Goal: Contribute content: Add original content to the website for others to see

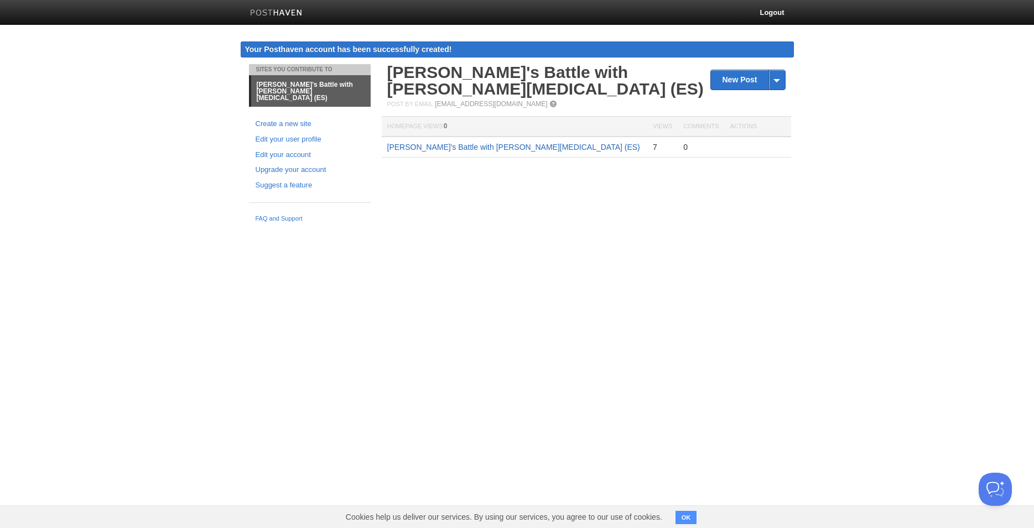
click at [469, 143] on link "[PERSON_NAME]'s Battle with [PERSON_NAME][MEDICAL_DATA] (ES)" at bounding box center [513, 147] width 253 height 9
click at [774, 80] on span at bounding box center [776, 79] width 17 height 19
click at [526, 199] on div "Sites You Contribute To [PERSON_NAME]'s Battle with [PERSON_NAME][MEDICAL_DATA]…" at bounding box center [517, 146] width 553 height 164
click at [783, 80] on span at bounding box center [776, 79] width 17 height 19
click at [772, 100] on link "by Web" at bounding box center [748, 98] width 74 height 17
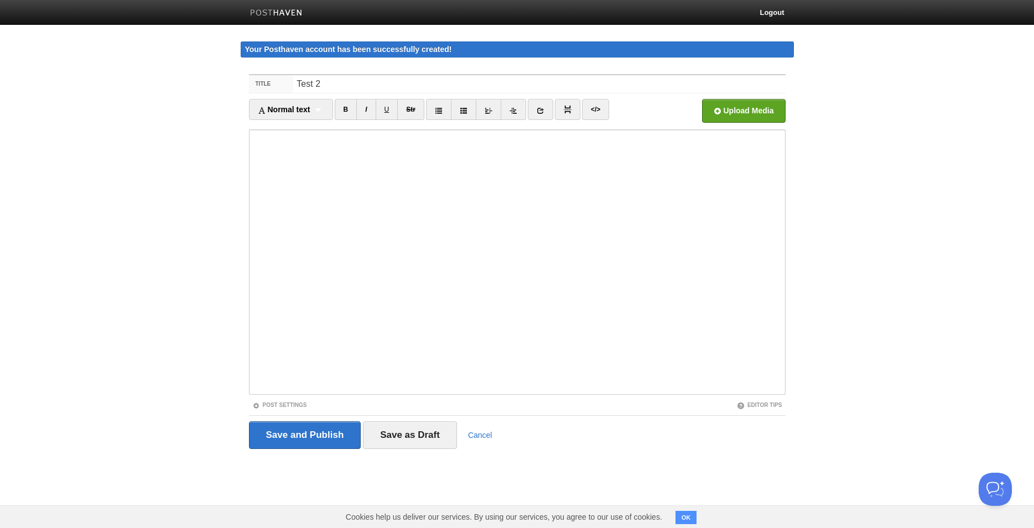
type input "Test 2"
click at [342, 436] on input "Save and Publish" at bounding box center [305, 436] width 112 height 28
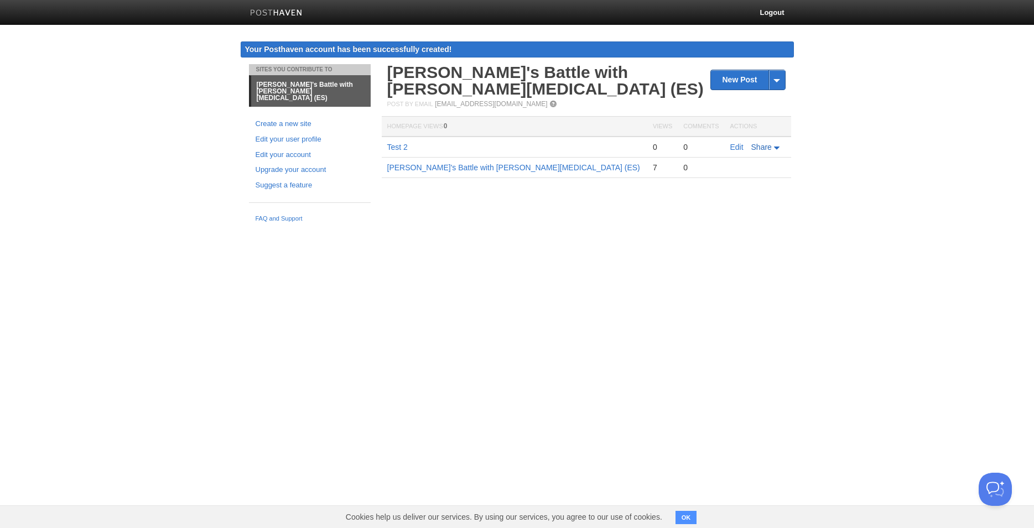
click at [776, 147] on icon at bounding box center [777, 148] width 6 height 3
click at [751, 157] on link "E-mail" at bounding box center [745, 165] width 72 height 16
click at [613, 228] on html "Logout Your Posthaven account has been successfully created! Your Posthaven acc…" at bounding box center [517, 114] width 1034 height 228
click at [654, 228] on html "Logout Your Posthaven account has been successfully created! Your Posthaven acc…" at bounding box center [517, 114] width 1034 height 228
click at [828, 228] on html "Logout Your Posthaven account has been successfully created! Your Posthaven acc…" at bounding box center [517, 114] width 1034 height 228
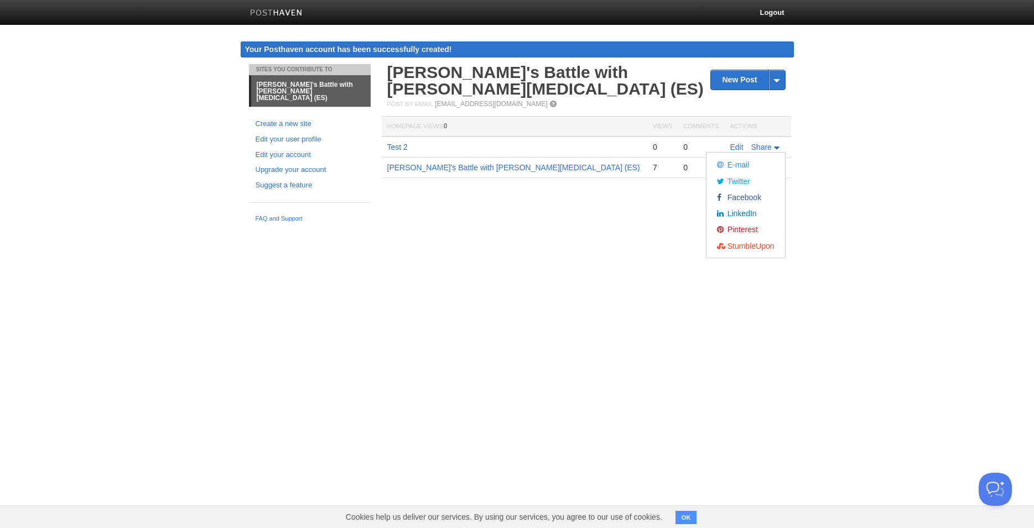
click at [493, 193] on div "New Post by Web by Email [PERSON_NAME]'s Battle with [PERSON_NAME][MEDICAL_DATA…" at bounding box center [586, 137] width 415 height 147
click at [684, 521] on button "OK" at bounding box center [686, 517] width 22 height 13
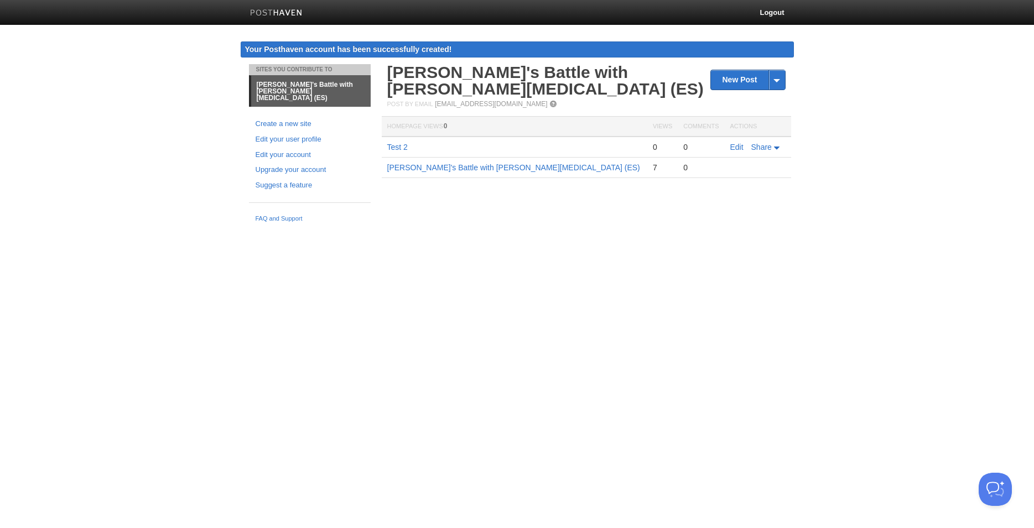
click at [399, 228] on html "Logout Your Posthaven account has been successfully created! Your Posthaven acc…" at bounding box center [517, 114] width 1034 height 228
click at [292, 118] on link "Create a new site" at bounding box center [310, 124] width 108 height 12
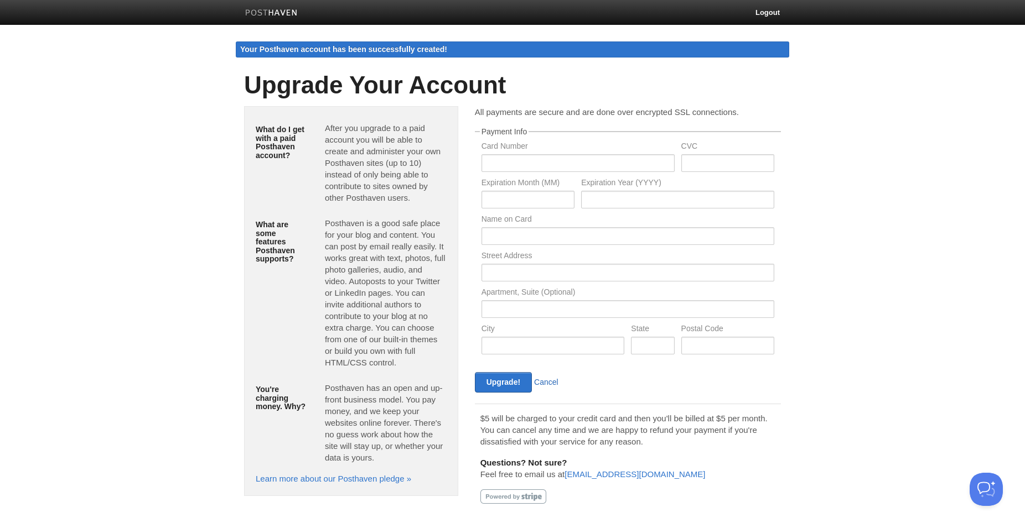
click at [550, 380] on link "Cancel" at bounding box center [546, 382] width 24 height 9
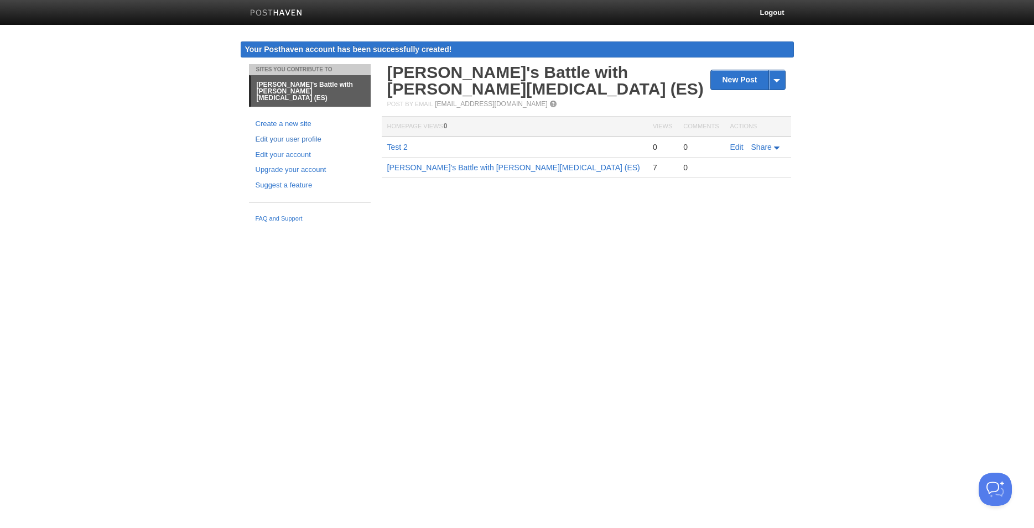
click at [297, 136] on link "Edit your user profile" at bounding box center [310, 140] width 108 height 12
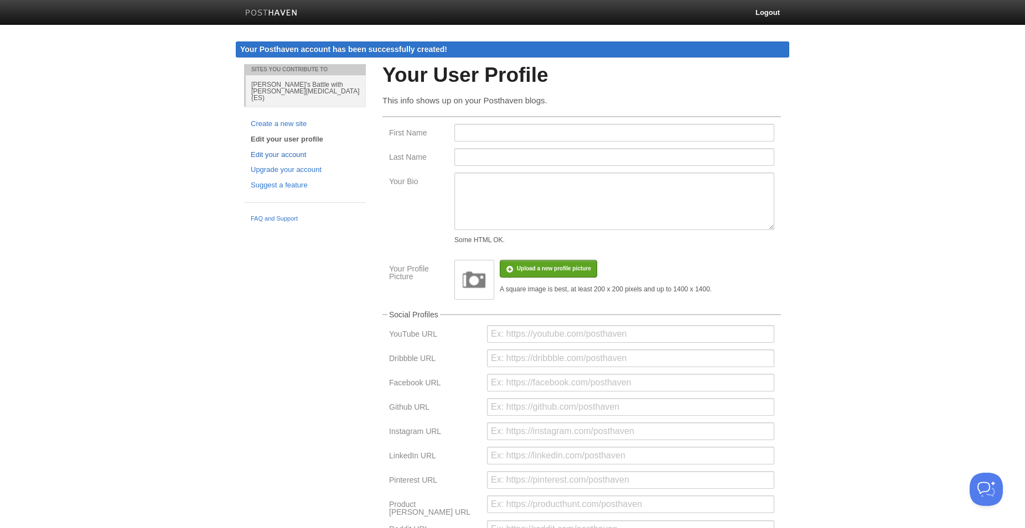
click at [281, 151] on link "Edit your account" at bounding box center [305, 155] width 108 height 12
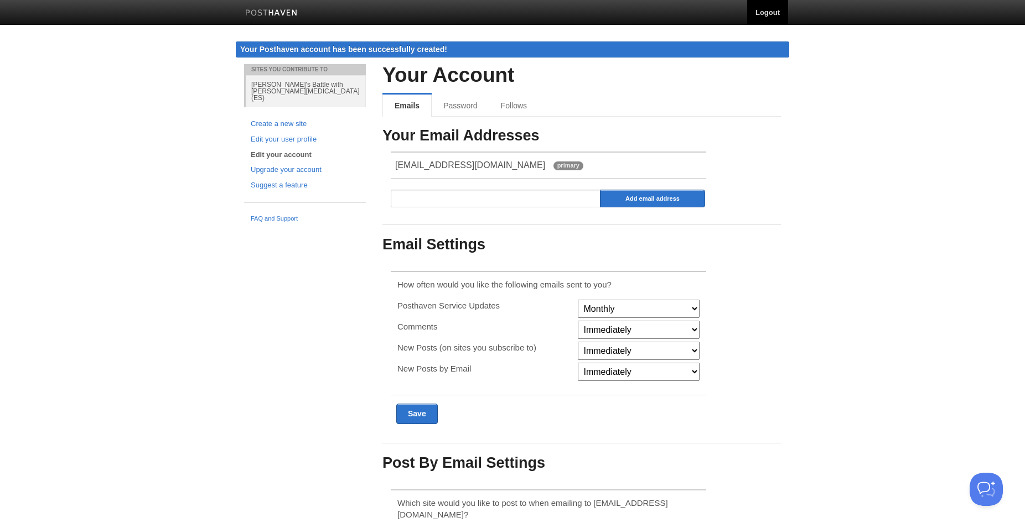
click at [774, 11] on link "Logout" at bounding box center [767, 12] width 41 height 25
